Goal: Task Accomplishment & Management: Use online tool/utility

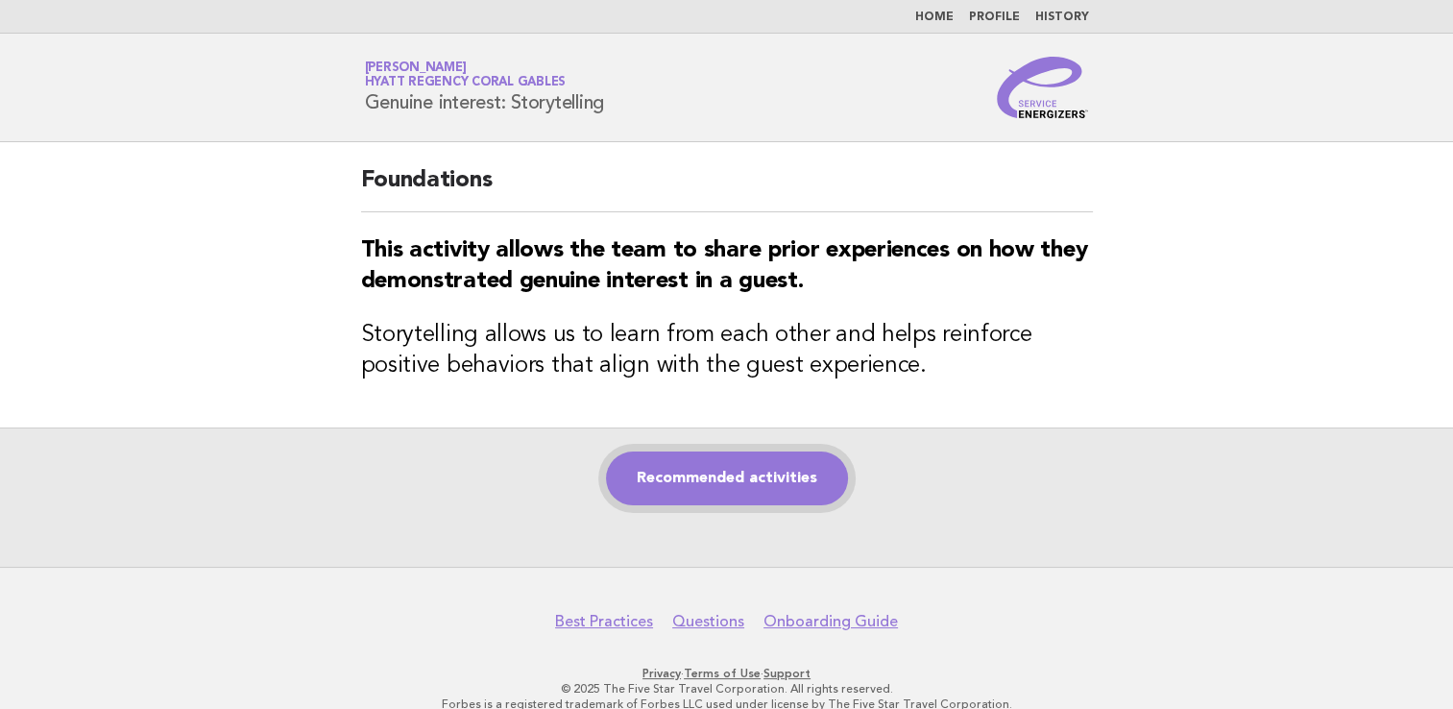
click at [782, 483] on link "Recommended activities" at bounding box center [727, 478] width 242 height 54
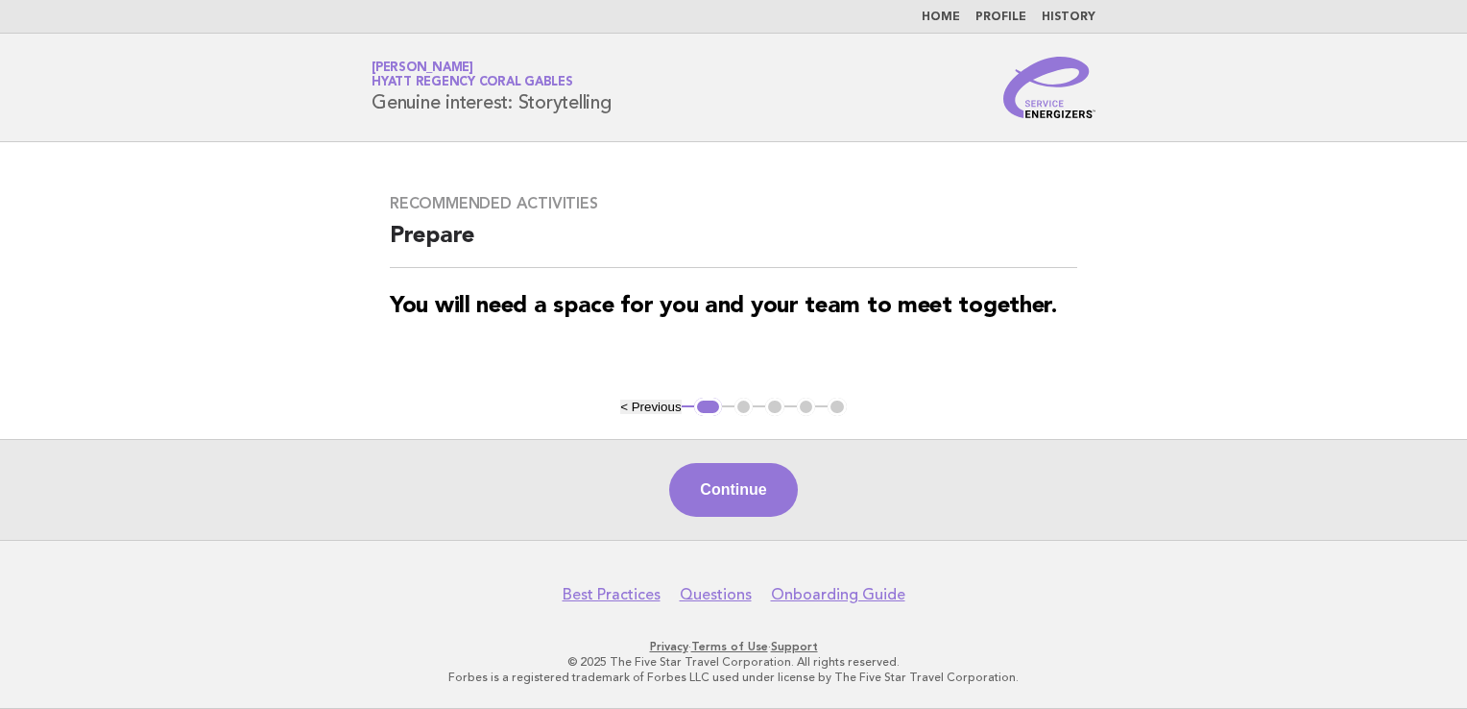
click at [733, 478] on button "Continue" at bounding box center [733, 490] width 128 height 54
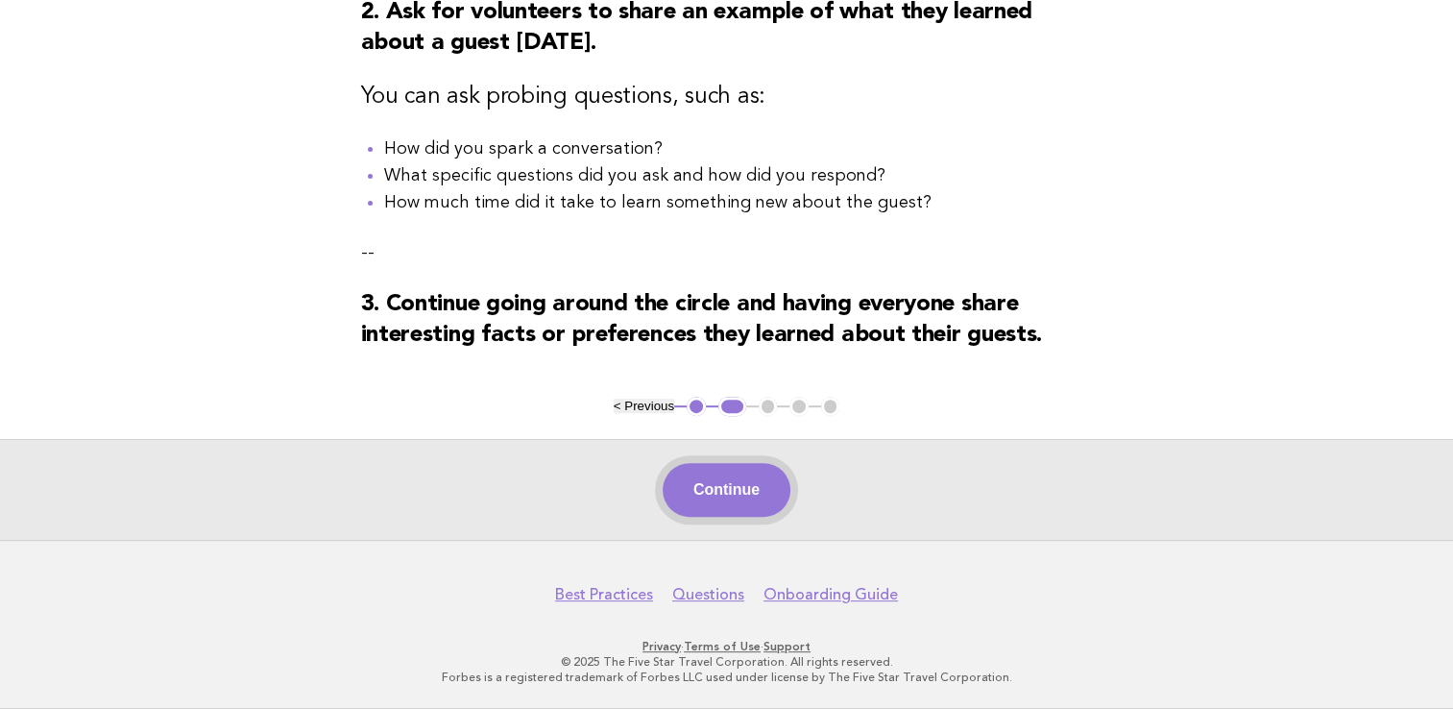
click at [753, 503] on button "Continue" at bounding box center [727, 490] width 128 height 54
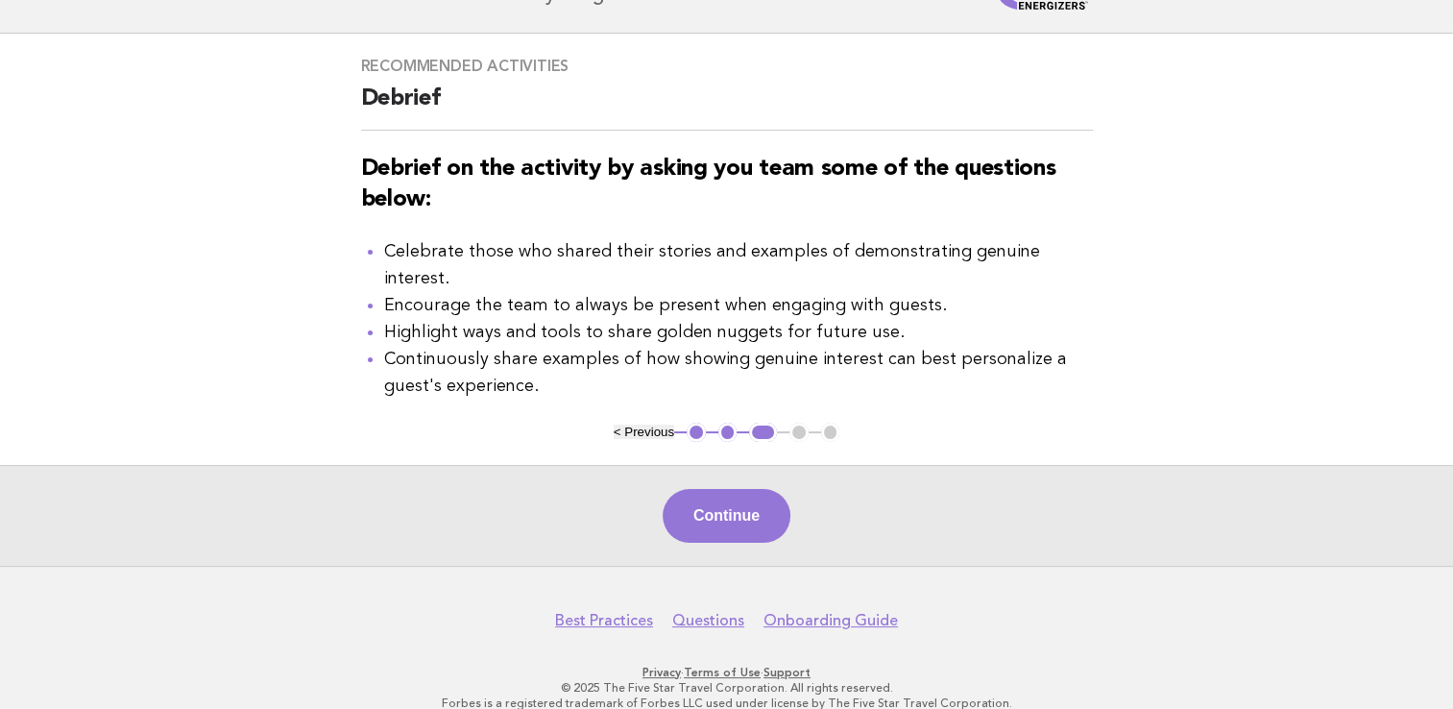
click at [741, 493] on button "Continue" at bounding box center [727, 516] width 128 height 54
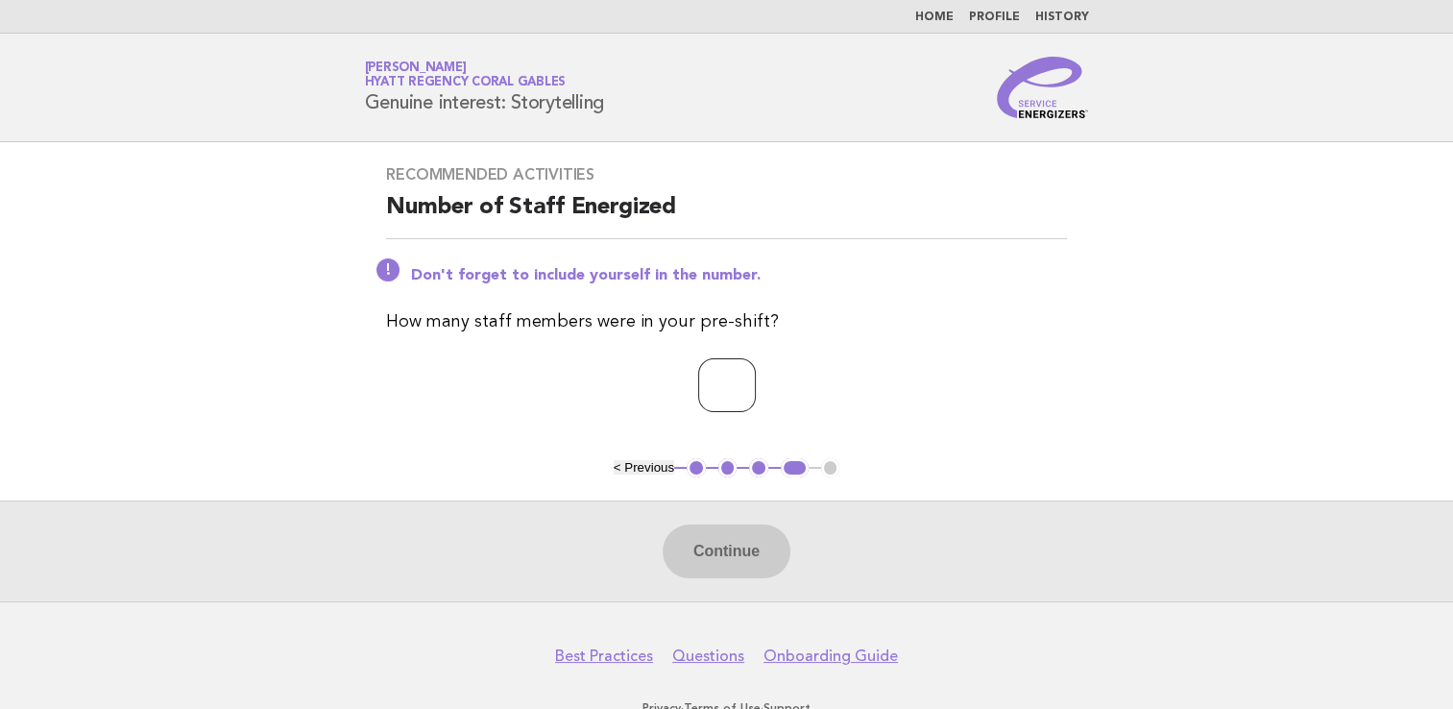
drag, startPoint x: 743, startPoint y: 390, endPoint x: 734, endPoint y: 398, distance: 12.3
click at [741, 390] on input "number" at bounding box center [727, 385] width 58 height 54
type input "*"
click at [727, 547] on button "Continue" at bounding box center [727, 551] width 128 height 54
